Goal: Task Accomplishment & Management: Complete application form

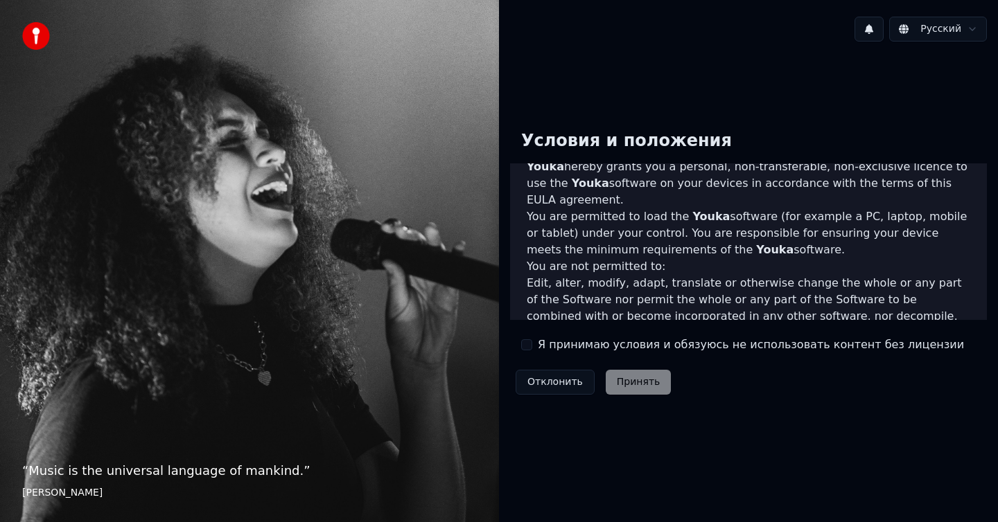
scroll to position [620, 0]
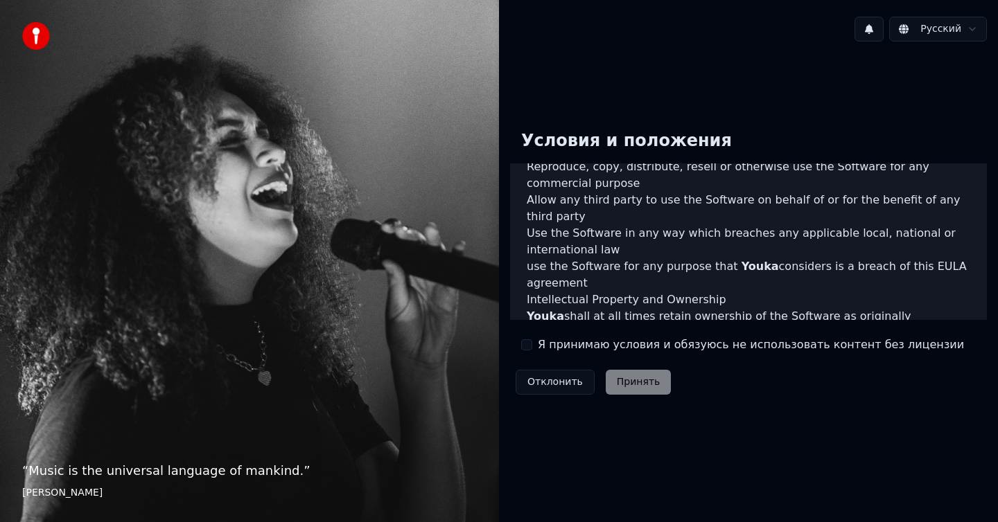
type button "on"
click at [527, 345] on button "on" at bounding box center [526, 345] width 11 height 11
click at [632, 383] on button "Принять" at bounding box center [639, 382] width 66 height 25
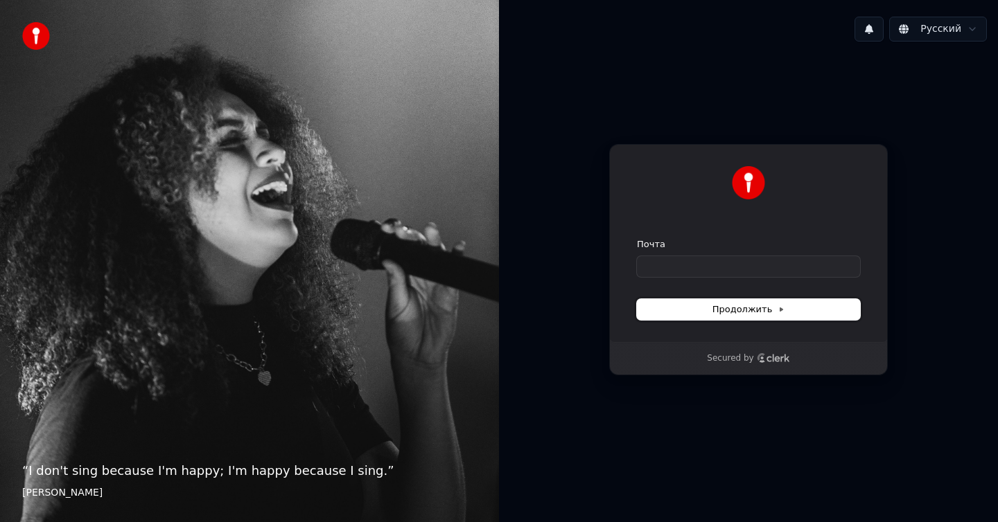
click at [748, 309] on button "Продолжить" at bounding box center [748, 309] width 223 height 21
type input "*"
click at [748, 309] on button "Продолжить" at bounding box center [748, 309] width 223 height 21
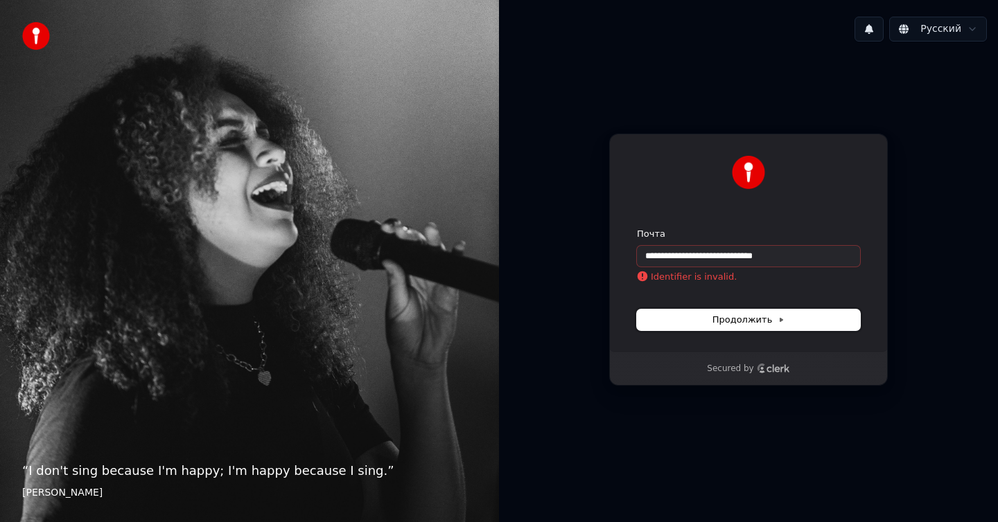
click at [748, 319] on button "Продолжить" at bounding box center [748, 320] width 223 height 21
type input "********"
